Goal: Task Accomplishment & Management: Use online tool/utility

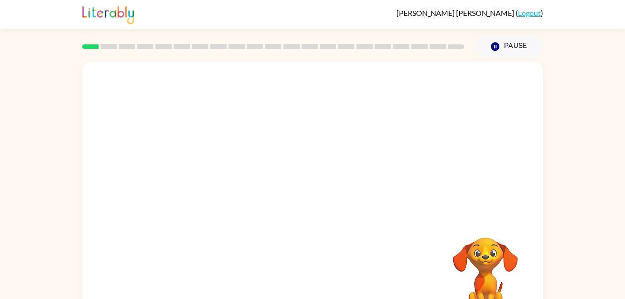
click at [304, 70] on div at bounding box center [312, 139] width 461 height 156
click at [304, 70] on div at bounding box center [312, 194] width 461 height 266
click at [316, 188] on button "button" at bounding box center [313, 199] width 60 height 34
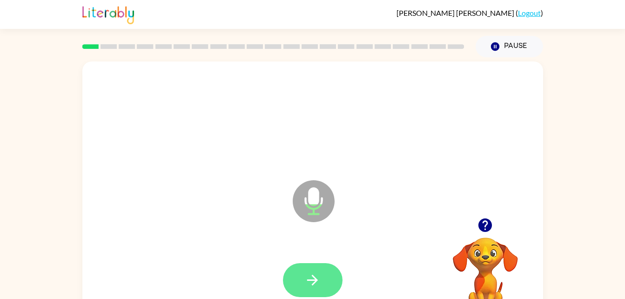
click at [326, 268] on button "button" at bounding box center [313, 280] width 60 height 34
click at [317, 271] on button "button" at bounding box center [313, 280] width 60 height 34
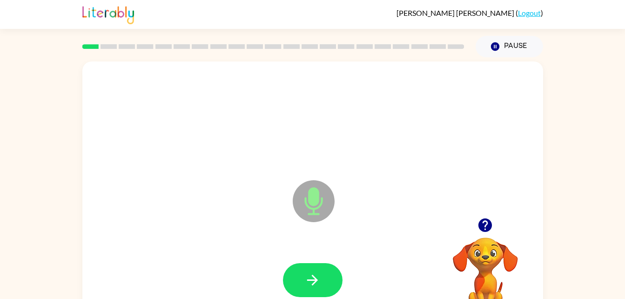
click at [317, 271] on button "button" at bounding box center [313, 280] width 60 height 34
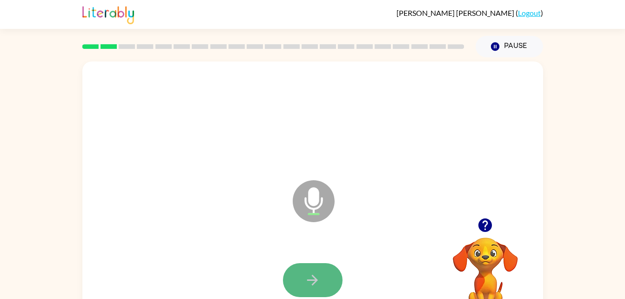
drag, startPoint x: 317, startPoint y: 271, endPoint x: 312, endPoint y: 282, distance: 12.7
click at [312, 282] on icon "button" at bounding box center [312, 280] width 16 height 16
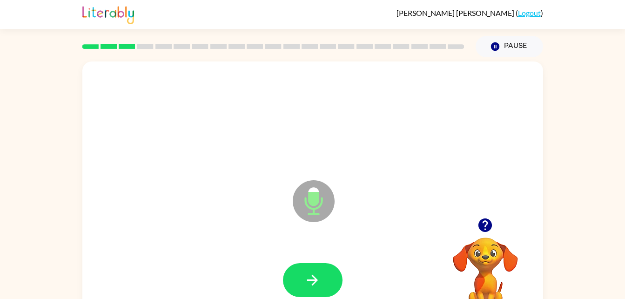
click at [312, 282] on icon "button" at bounding box center [312, 280] width 16 height 16
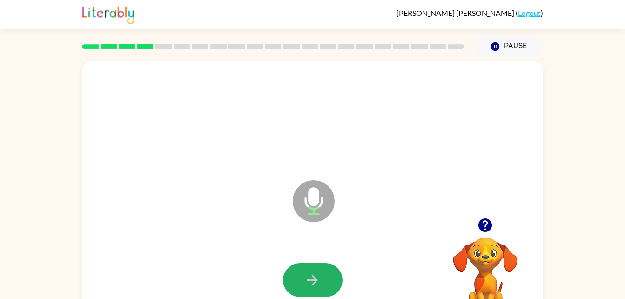
click at [312, 282] on icon "button" at bounding box center [312, 280] width 16 height 16
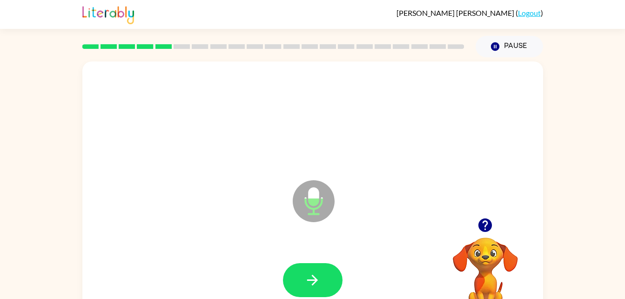
drag, startPoint x: 312, startPoint y: 282, endPoint x: 259, endPoint y: 257, distance: 58.9
click at [259, 257] on div at bounding box center [313, 280] width 442 height 76
click at [316, 279] on icon "button" at bounding box center [312, 280] width 11 height 11
click at [307, 272] on icon "button" at bounding box center [312, 280] width 16 height 16
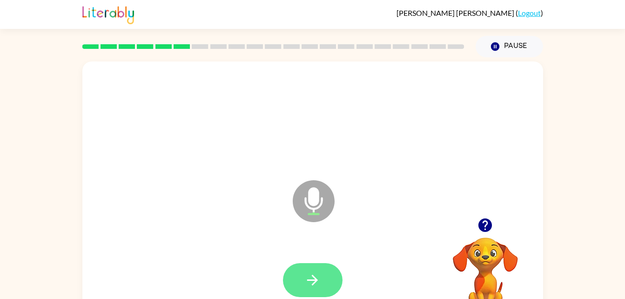
click at [299, 279] on button "button" at bounding box center [313, 280] width 60 height 34
drag, startPoint x: 299, startPoint y: 279, endPoint x: 304, endPoint y: 290, distance: 12.5
click at [304, 290] on button "button" at bounding box center [313, 280] width 60 height 34
click at [305, 277] on icon "button" at bounding box center [312, 280] width 16 height 16
click at [323, 293] on button "button" at bounding box center [313, 280] width 60 height 34
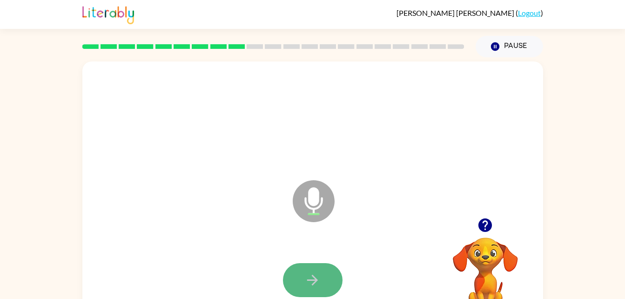
click at [301, 281] on button "button" at bounding box center [313, 280] width 60 height 34
drag, startPoint x: 301, startPoint y: 281, endPoint x: 540, endPoint y: 227, distance: 244.6
click at [540, 227] on div "Microphone The Microphone is here when it is your turn to talk" at bounding box center [312, 194] width 461 height 266
click at [315, 271] on button "button" at bounding box center [313, 280] width 60 height 34
click at [334, 280] on button "button" at bounding box center [313, 280] width 60 height 34
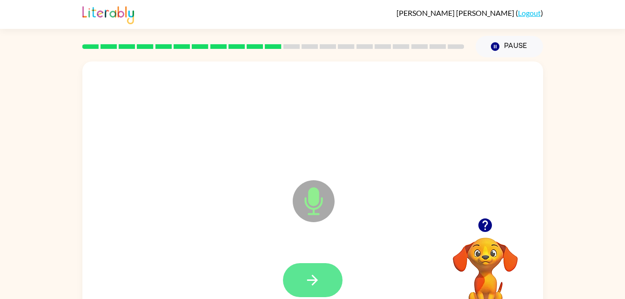
click at [306, 278] on icon "button" at bounding box center [312, 280] width 16 height 16
click at [323, 274] on button "button" at bounding box center [313, 280] width 60 height 34
click at [327, 273] on button "button" at bounding box center [313, 280] width 60 height 34
click at [326, 283] on button "button" at bounding box center [313, 280] width 60 height 34
click at [314, 280] on icon "button" at bounding box center [312, 280] width 11 height 11
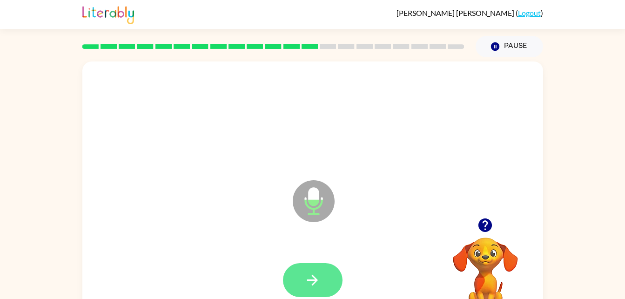
click at [318, 275] on icon "button" at bounding box center [312, 280] width 16 height 16
click at [308, 281] on icon "button" at bounding box center [312, 280] width 16 height 16
click at [319, 279] on icon "button" at bounding box center [312, 280] width 16 height 16
click at [320, 273] on icon "button" at bounding box center [312, 280] width 16 height 16
click at [313, 280] on icon "button" at bounding box center [312, 280] width 11 height 11
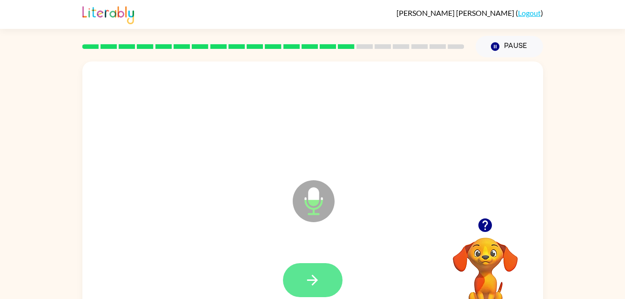
click at [312, 264] on button "button" at bounding box center [313, 280] width 60 height 34
click at [332, 276] on button "button" at bounding box center [313, 280] width 60 height 34
click at [316, 280] on icon "button" at bounding box center [312, 280] width 11 height 11
click at [323, 272] on button "button" at bounding box center [313, 280] width 60 height 34
click at [316, 271] on button "button" at bounding box center [313, 280] width 60 height 34
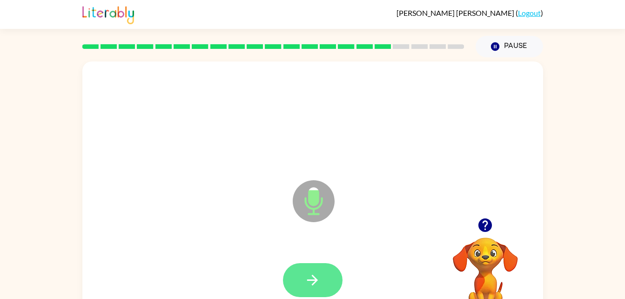
click at [308, 274] on icon "button" at bounding box center [312, 280] width 16 height 16
click at [315, 273] on icon "button" at bounding box center [312, 280] width 16 height 16
click at [318, 272] on icon "button" at bounding box center [312, 280] width 16 height 16
click at [311, 282] on icon "button" at bounding box center [312, 280] width 16 height 16
click at [310, 277] on icon "button" at bounding box center [312, 280] width 16 height 16
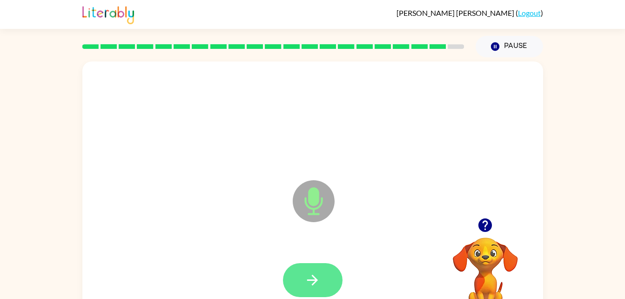
click at [319, 273] on icon "button" at bounding box center [312, 280] width 16 height 16
click at [317, 284] on icon "button" at bounding box center [312, 280] width 16 height 16
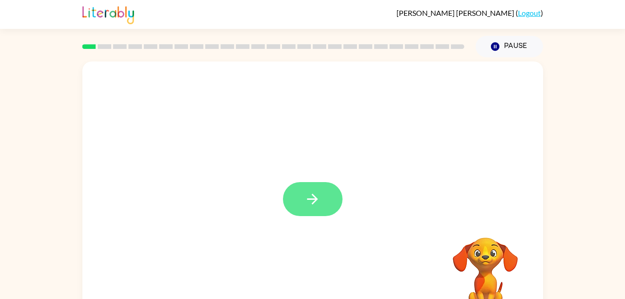
click at [322, 206] on button "button" at bounding box center [313, 199] width 60 height 34
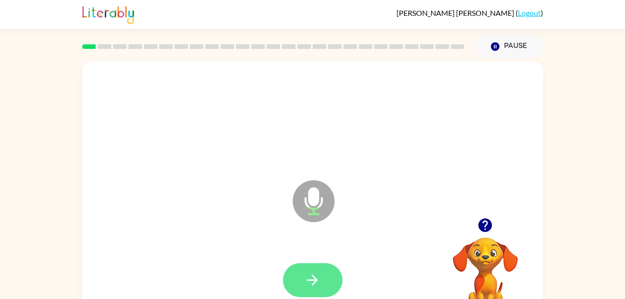
click at [315, 286] on icon "button" at bounding box center [312, 280] width 16 height 16
click at [305, 266] on button "button" at bounding box center [313, 280] width 60 height 34
click at [316, 264] on button "button" at bounding box center [313, 280] width 60 height 34
click at [322, 285] on button "button" at bounding box center [313, 280] width 60 height 34
click at [306, 279] on icon "button" at bounding box center [312, 280] width 16 height 16
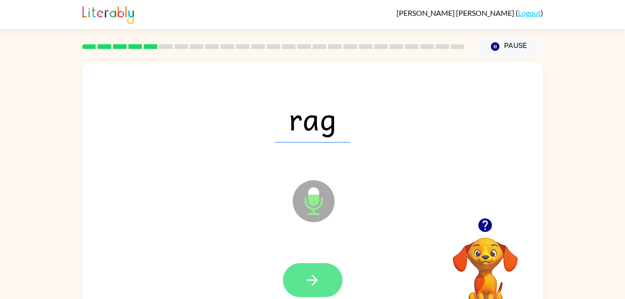
click at [319, 283] on icon "button" at bounding box center [312, 280] width 16 height 16
click at [319, 284] on icon "button" at bounding box center [312, 280] width 16 height 16
click at [329, 284] on button "button" at bounding box center [313, 280] width 60 height 34
click at [309, 283] on icon "button" at bounding box center [312, 280] width 16 height 16
click at [319, 276] on icon "button" at bounding box center [312, 280] width 16 height 16
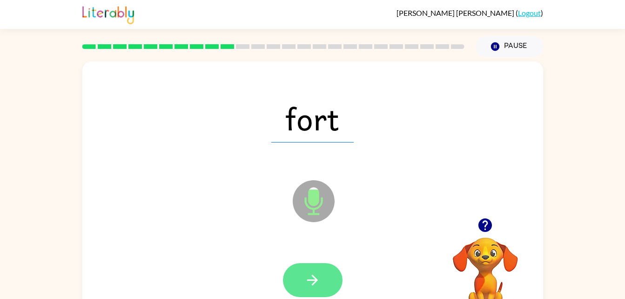
click at [321, 285] on button "button" at bounding box center [313, 280] width 60 height 34
click at [303, 275] on button "button" at bounding box center [313, 280] width 60 height 34
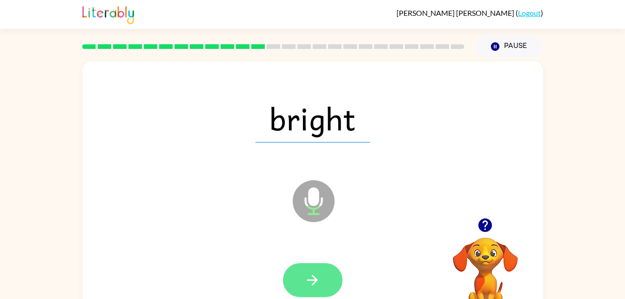
click at [304, 273] on icon "button" at bounding box center [312, 280] width 16 height 16
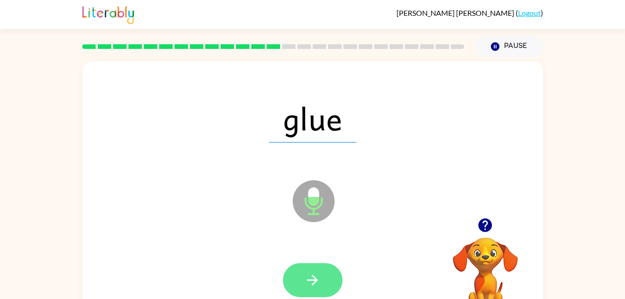
click at [315, 269] on button "button" at bounding box center [313, 280] width 60 height 34
click at [303, 274] on button "button" at bounding box center [313, 280] width 60 height 34
click at [316, 277] on icon "button" at bounding box center [312, 280] width 16 height 16
click at [319, 268] on button "button" at bounding box center [313, 280] width 60 height 34
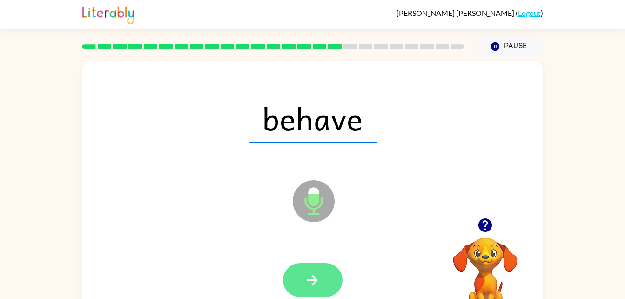
click at [319, 273] on icon "button" at bounding box center [312, 280] width 16 height 16
click at [315, 284] on icon "button" at bounding box center [312, 280] width 16 height 16
click at [327, 264] on button "button" at bounding box center [313, 280] width 60 height 34
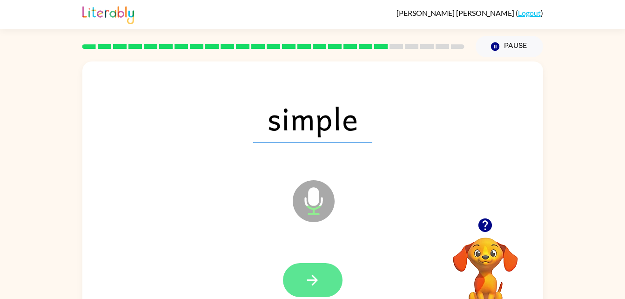
click at [326, 276] on button "button" at bounding box center [313, 280] width 60 height 34
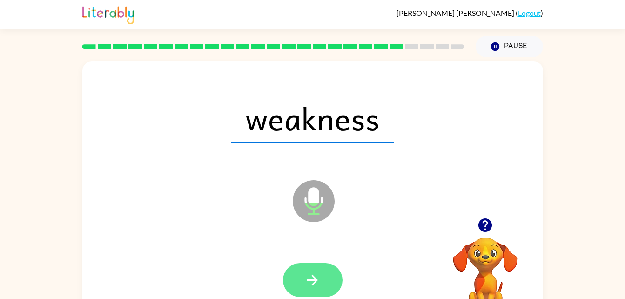
click at [314, 275] on icon "button" at bounding box center [312, 280] width 16 height 16
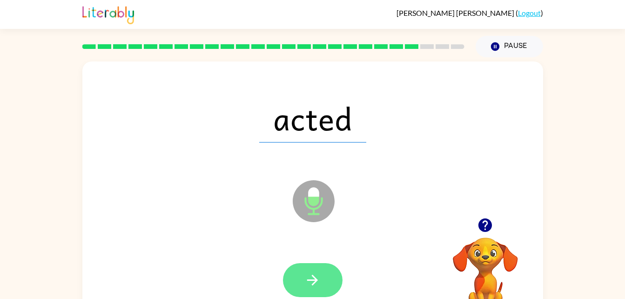
click at [312, 288] on icon "button" at bounding box center [312, 280] width 16 height 16
click at [320, 264] on button "button" at bounding box center [313, 280] width 60 height 34
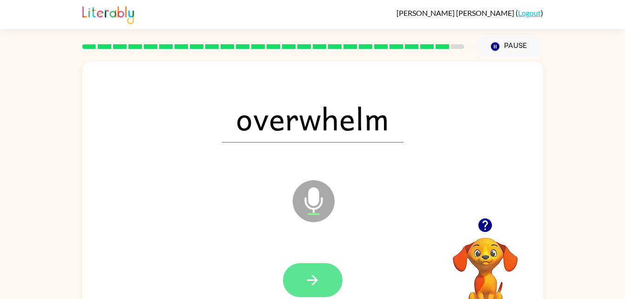
click at [320, 280] on icon "button" at bounding box center [312, 280] width 16 height 16
